Goal: Transaction & Acquisition: Purchase product/service

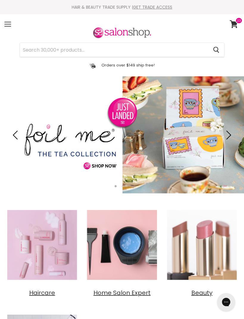
click at [9, 27] on div "Menu" at bounding box center [7, 24] width 13 height 14
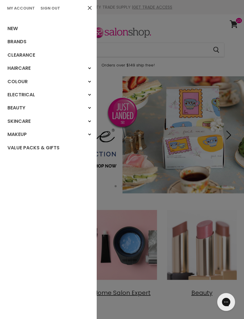
click at [26, 10] on link "My Account" at bounding box center [21, 8] width 32 height 6
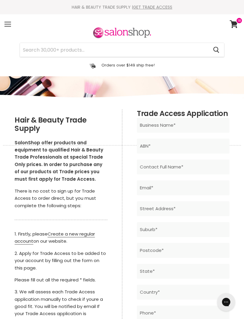
click at [108, 7] on div "HAIR & BEAUTY TRADE SUPPLY | GET TRADE ACCESS" at bounding box center [122, 6] width 244 height 5
click at [7, 29] on div "Menu" at bounding box center [7, 24] width 13 height 14
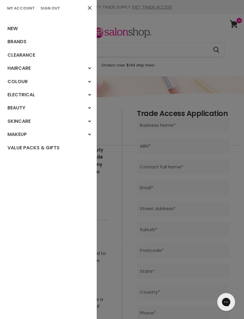
click at [13, 33] on link "New" at bounding box center [48, 28] width 97 height 13
click at [14, 30] on link "New" at bounding box center [48, 28] width 97 height 13
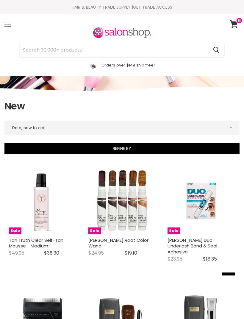
select select "created-descending"
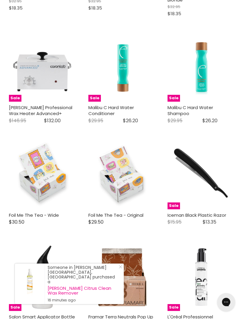
scroll to position [1484, 0]
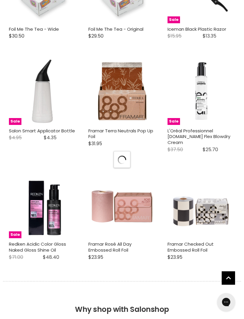
select select "created-descending"
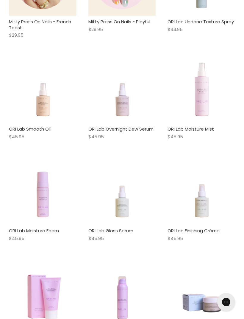
scroll to position [2938, 0]
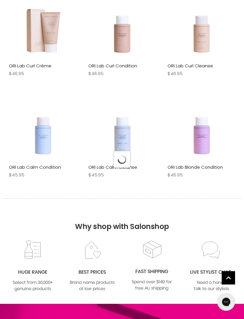
select select "created-descending"
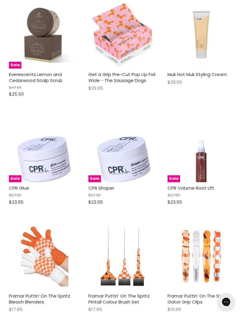
scroll to position [4867, 0]
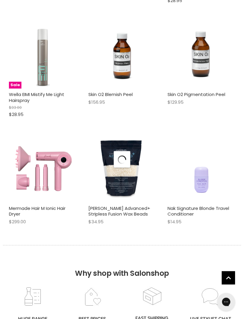
scroll to position [5302, 0]
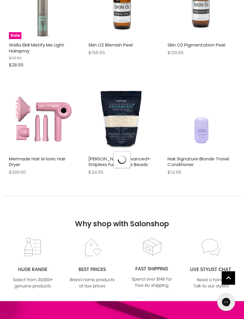
select select "created-descending"
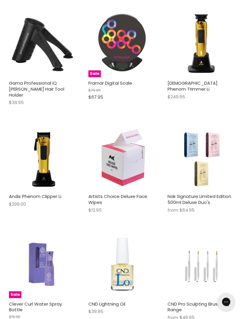
scroll to position [6593, 0]
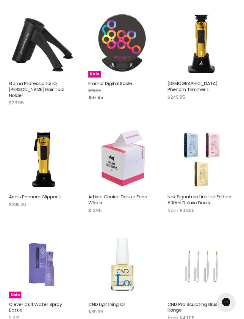
click at [200, 193] on link "Nak Signature Limited Edition 500ml Deluxe Duo's" at bounding box center [200, 199] width 64 height 12
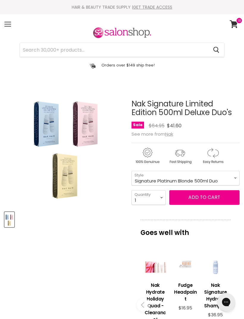
select select "Signature Platinum Blonde 500ml Duo"
click at [214, 196] on button "Add to cart" at bounding box center [204, 197] width 70 height 14
click at [164, 196] on select "1 2 3 4 5 6 7 8 9 10+" at bounding box center [149, 197] width 34 height 15
select select "2"
type input "2"
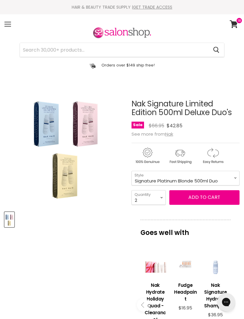
click at [202, 202] on button "Add to cart" at bounding box center [204, 197] width 70 height 14
click at [107, 251] on article "Click or scroll to zoom Tap or pinch to zoom Nak Signature Limited Edition 500m…" at bounding box center [121, 291] width 235 height 413
click at [5, 25] on div "Menu" at bounding box center [7, 24] width 13 height 14
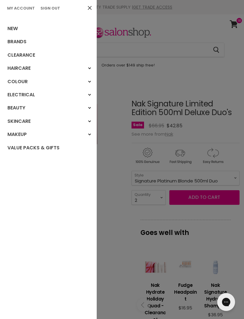
click at [17, 57] on link "Clearance" at bounding box center [48, 55] width 97 height 13
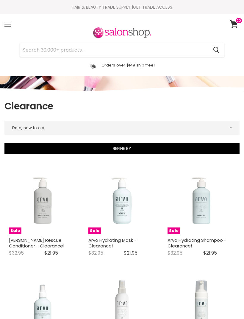
select select "created-descending"
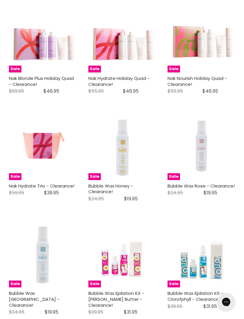
scroll to position [1140, 0]
click at [120, 79] on h2 "Nak Hydrate Holiday Quad - Clearance!" at bounding box center [122, 81] width 68 height 12
click at [112, 77] on link "Nak Hydrate Holiday Quad - Clearance!" at bounding box center [118, 81] width 61 height 12
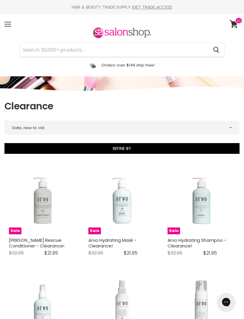
click at [5, 28] on div "Menu" at bounding box center [7, 24] width 13 height 14
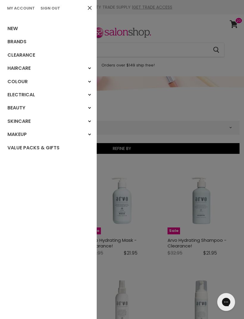
click at [45, 146] on link "Value Packs & Gifts" at bounding box center [48, 147] width 97 height 13
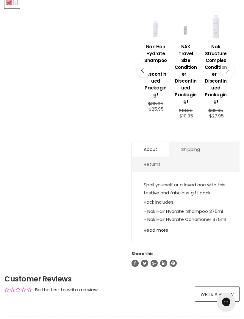
scroll to position [219, 0]
click at [163, 232] on link "Read more" at bounding box center [186, 228] width 84 height 9
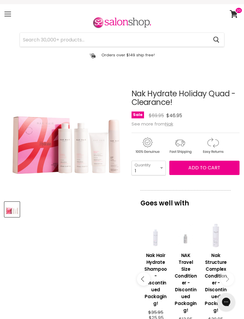
scroll to position [0, 0]
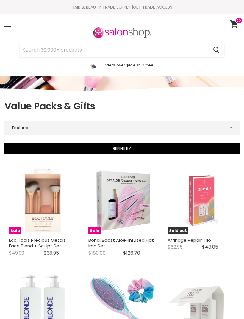
select select "manual"
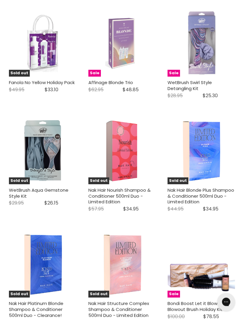
scroll to position [1452, 0]
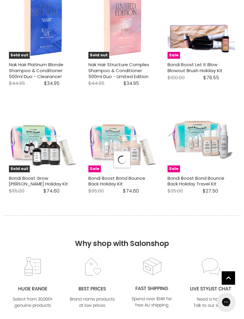
select select "manual"
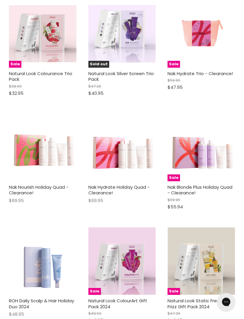
scroll to position [2464, 0]
click at [206, 183] on link "Nak Blonde Plus Holiday Quad - Clearance!" at bounding box center [200, 189] width 65 height 12
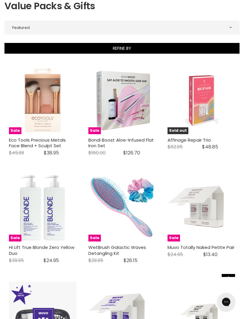
scroll to position [0, 0]
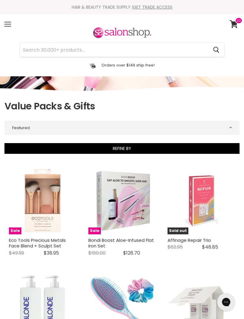
click at [7, 28] on div "Menu" at bounding box center [7, 24] width 13 height 14
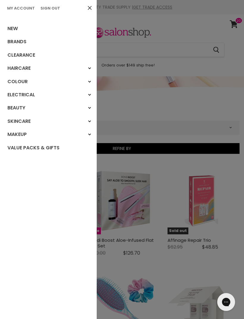
click at [13, 43] on link "Brands" at bounding box center [48, 41] width 97 height 13
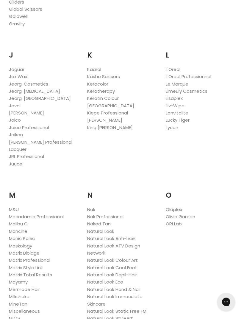
scroll to position [617, 0]
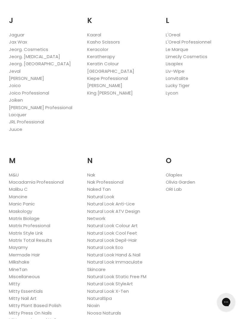
click at [94, 171] on link "Nak" at bounding box center [91, 174] width 8 height 6
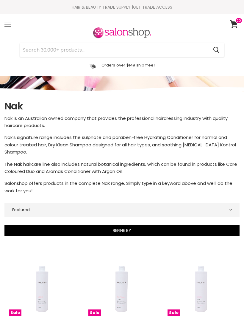
select select "manual"
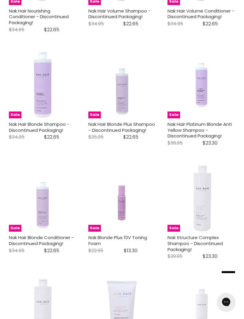
scroll to position [419, 0]
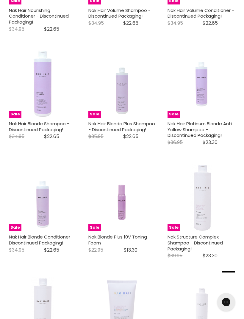
click at [203, 127] on link "Nak Hair Platinum Blonde Anti Yellow Shampoo - Discontinued Packaging!" at bounding box center [200, 129] width 64 height 18
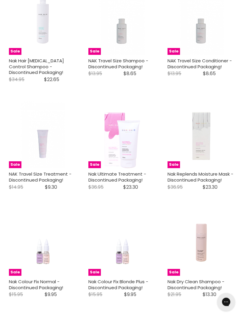
scroll to position [821, 0]
click at [132, 171] on link "Nak Ultimate Treatment - Discontinued Packaging!" at bounding box center [117, 177] width 58 height 12
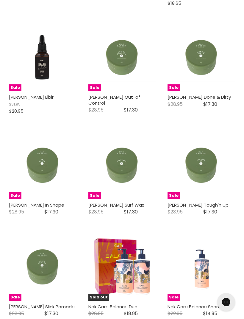
scroll to position [1554, 0]
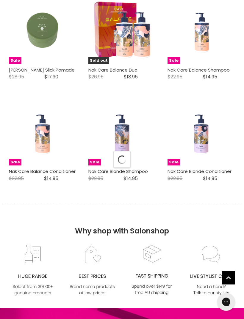
select select "manual"
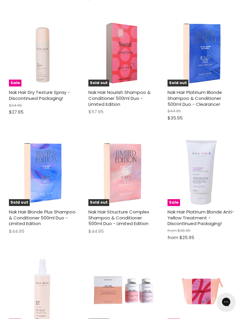
scroll to position [2413, 0]
click at [205, 208] on link "Nak Hair Platinum Blonde Anti-Yellow Treatment - Discontinued Packaging!" at bounding box center [201, 217] width 67 height 18
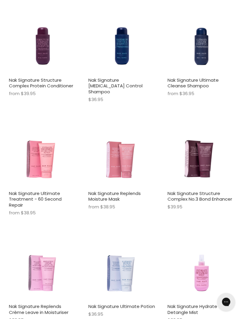
scroll to position [3320, 0]
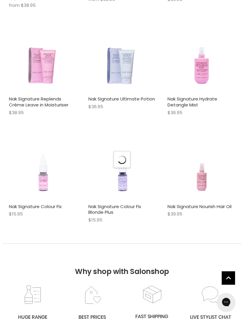
select select "manual"
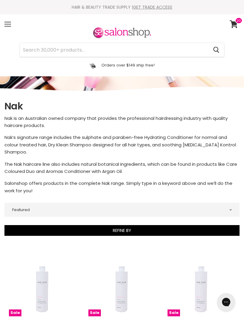
click at [8, 25] on div "Menu" at bounding box center [7, 24] width 13 height 14
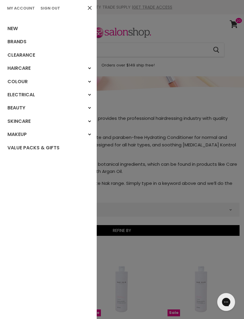
click at [15, 42] on link "Brands" at bounding box center [48, 41] width 97 height 13
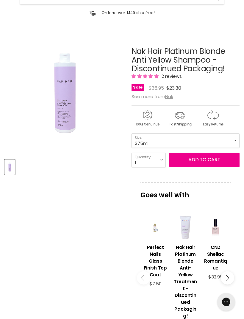
scroll to position [53, 0]
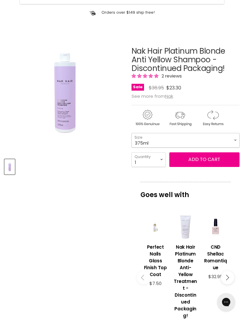
click at [234, 141] on select "375ml" at bounding box center [186, 140] width 108 height 15
click at [165, 161] on select "1 2 3 4 5 6 7 8 9 10+" at bounding box center [149, 159] width 34 height 15
select select "3"
type input "3"
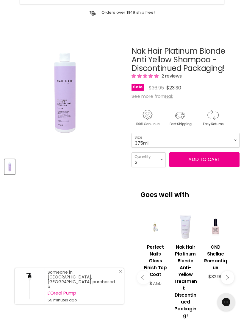
click at [201, 162] on span "Add to cart" at bounding box center [204, 159] width 32 height 7
click at [205, 161] on span "Add to cart" at bounding box center [204, 159] width 32 height 7
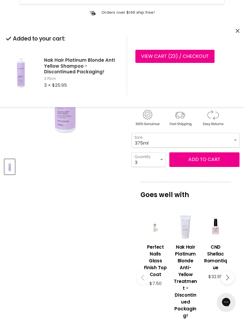
click at [107, 213] on article "Click or scroll to zoom Tap or pinch to zoom Nak Hair Platinum Blonde Anti Yell…" at bounding box center [121, 256] width 235 height 448
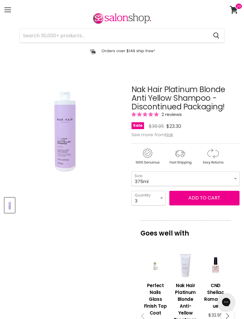
scroll to position [0, 0]
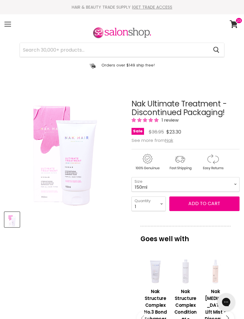
select select "3"
type input "3"
click at [200, 205] on span "Add to cart" at bounding box center [204, 203] width 32 height 7
click at [203, 207] on span "Add to cart" at bounding box center [204, 203] width 32 height 7
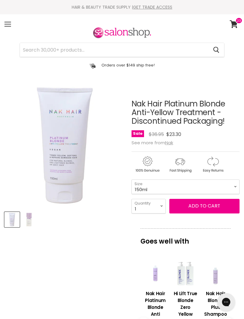
click at [205, 208] on span "Add to cart" at bounding box center [204, 205] width 32 height 7
click at [214, 205] on span "Add to cart" at bounding box center [204, 205] width 32 height 7
click at [118, 238] on article "Click or scroll to zoom Tap or pinch to zoom Click or scroll to zoom" at bounding box center [121, 306] width 235 height 442
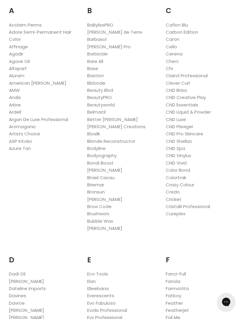
scroll to position [120, 0]
click at [17, 49] on link "Affinage" at bounding box center [18, 46] width 19 height 6
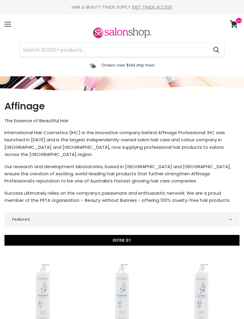
select select "manual"
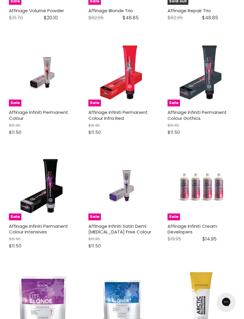
scroll to position [1066, 0]
click at [204, 109] on link "Affinage Infiniti Permanent Colour Gothics" at bounding box center [197, 115] width 59 height 12
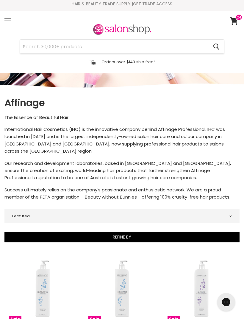
scroll to position [0, 0]
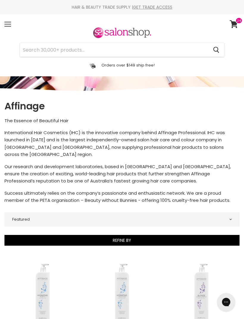
click at [4, 24] on div "Menu" at bounding box center [7, 24] width 13 height 14
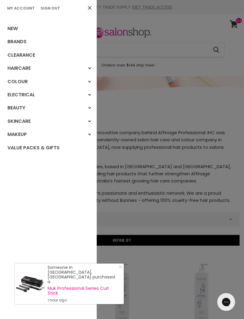
click at [22, 107] on link "Beauty" at bounding box center [48, 107] width 97 height 13
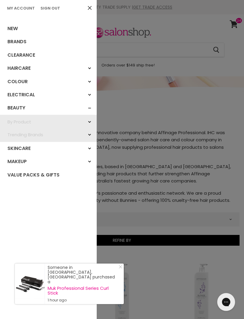
click at [26, 123] on link "By Product" at bounding box center [48, 121] width 97 height 13
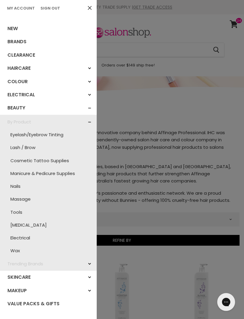
click at [20, 248] on link "Wax" at bounding box center [48, 250] width 91 height 13
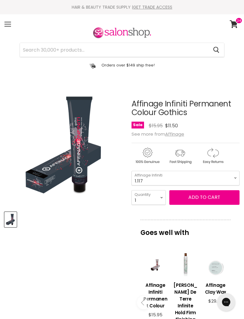
click at [206, 199] on span "Add to cart" at bounding box center [204, 197] width 32 height 7
click at [204, 200] on span "Add to cart" at bounding box center [204, 197] width 32 height 7
click at [111, 218] on div "Product thumbnails" at bounding box center [65, 218] width 123 height 17
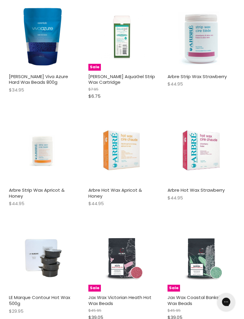
scroll to position [1303, 0]
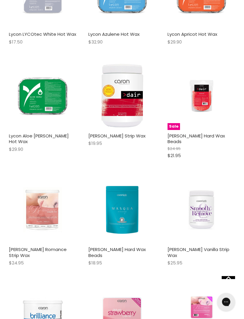
scroll to position [4156, 0]
click at [202, 246] on div "[PERSON_NAME] Vanilla Strip Wax $25.95 [PERSON_NAME]" at bounding box center [202, 258] width 68 height 25
click at [214, 246] on link "[PERSON_NAME] Vanilla Strip Wax" at bounding box center [199, 252] width 62 height 12
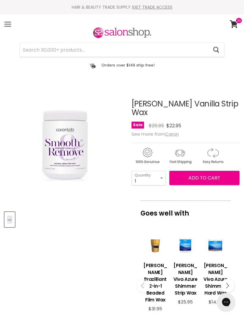
click at [108, 233] on article "Click or scroll to zoom Tap or pinch to zoom [PERSON_NAME] Vanilla Strip Wax No…" at bounding box center [121, 282] width 235 height 394
click at [233, 26] on icon at bounding box center [234, 24] width 8 height 8
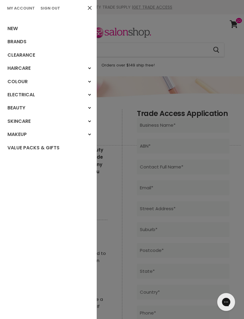
click at [15, 83] on link "Colour" at bounding box center [48, 81] width 97 height 13
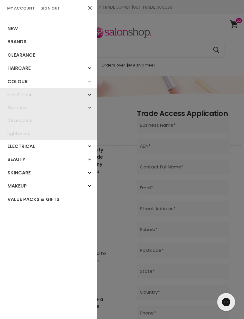
click at [14, 99] on link "Hair Colour" at bounding box center [48, 94] width 97 height 13
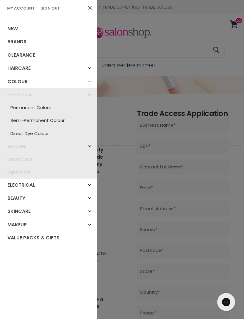
click at [21, 110] on link "Permanent Colour" at bounding box center [48, 107] width 91 height 13
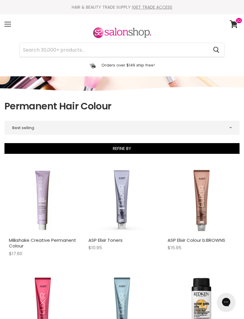
click at [7, 24] on span at bounding box center [7, 24] width 7 height 1
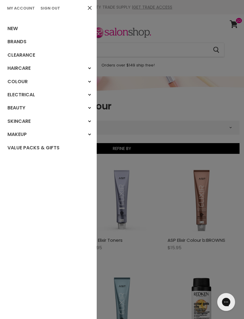
click at [14, 82] on link "Colour" at bounding box center [48, 81] width 97 height 13
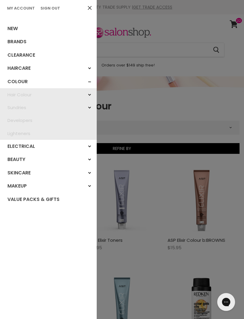
click at [12, 94] on link "Hair Colour" at bounding box center [48, 94] width 97 height 13
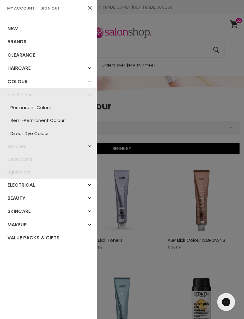
click at [16, 133] on link "Direct Dye Colour" at bounding box center [48, 133] width 91 height 13
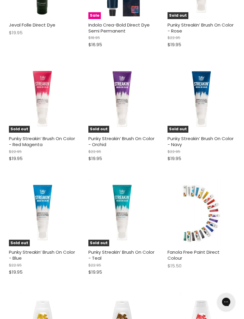
scroll to position [1126, 0]
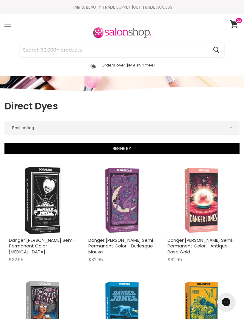
click at [7, 26] on div "Menu" at bounding box center [7, 24] width 13 height 14
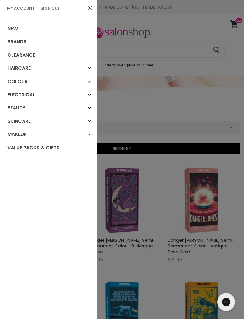
click at [237, 239] on div at bounding box center [122, 159] width 244 height 319
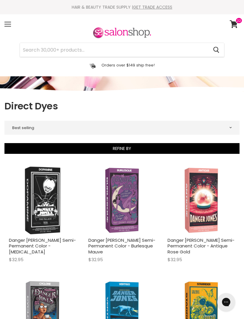
click at [237, 21] on span at bounding box center [238, 20] width 7 height 7
